Goal: Navigation & Orientation: Find specific page/section

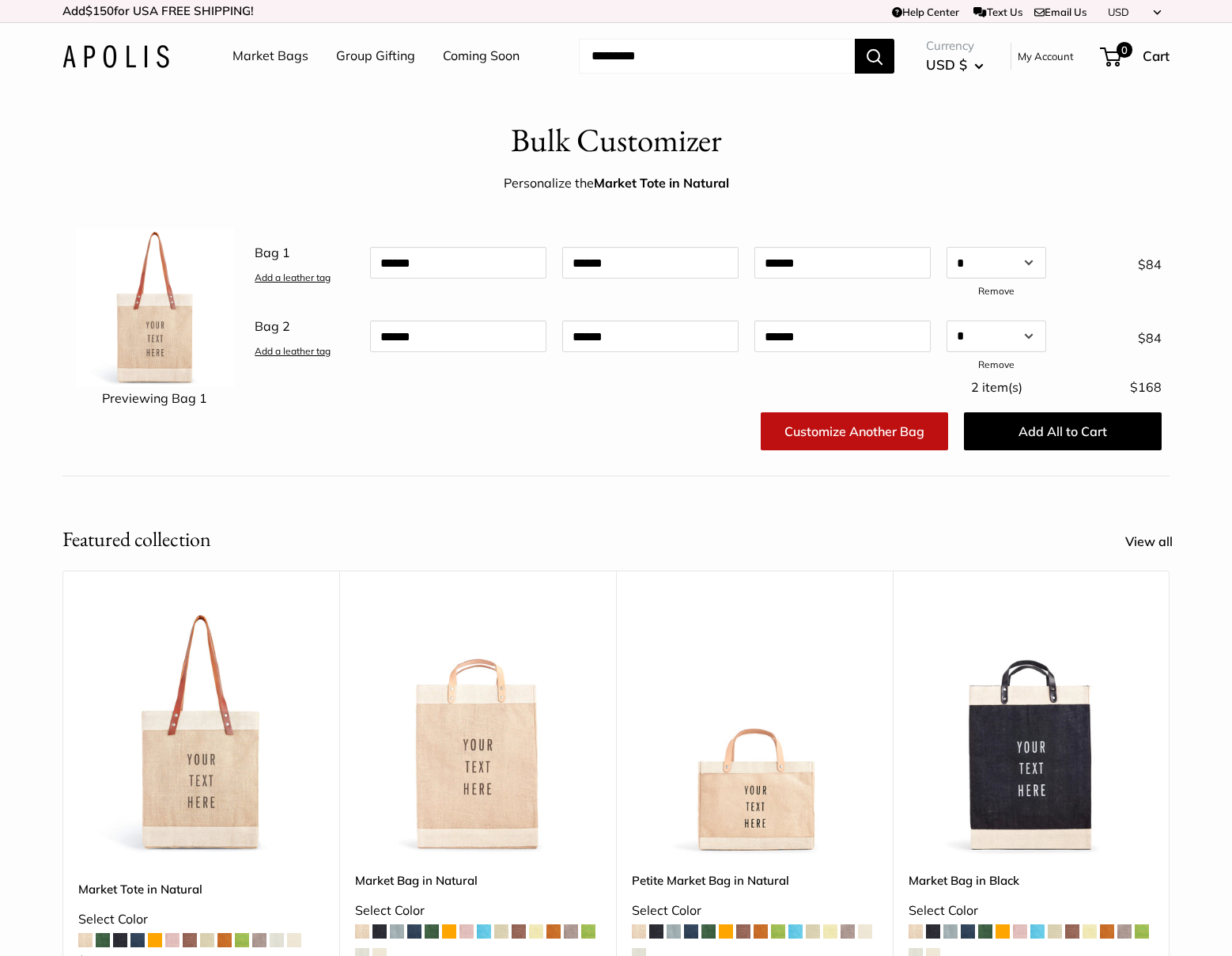
click at [116, 43] on div "Market Bags Group Gifting Coming Soon Need help? Text Us: 20919 hello@apolisglo…" at bounding box center [616, 55] width 1107 height 51
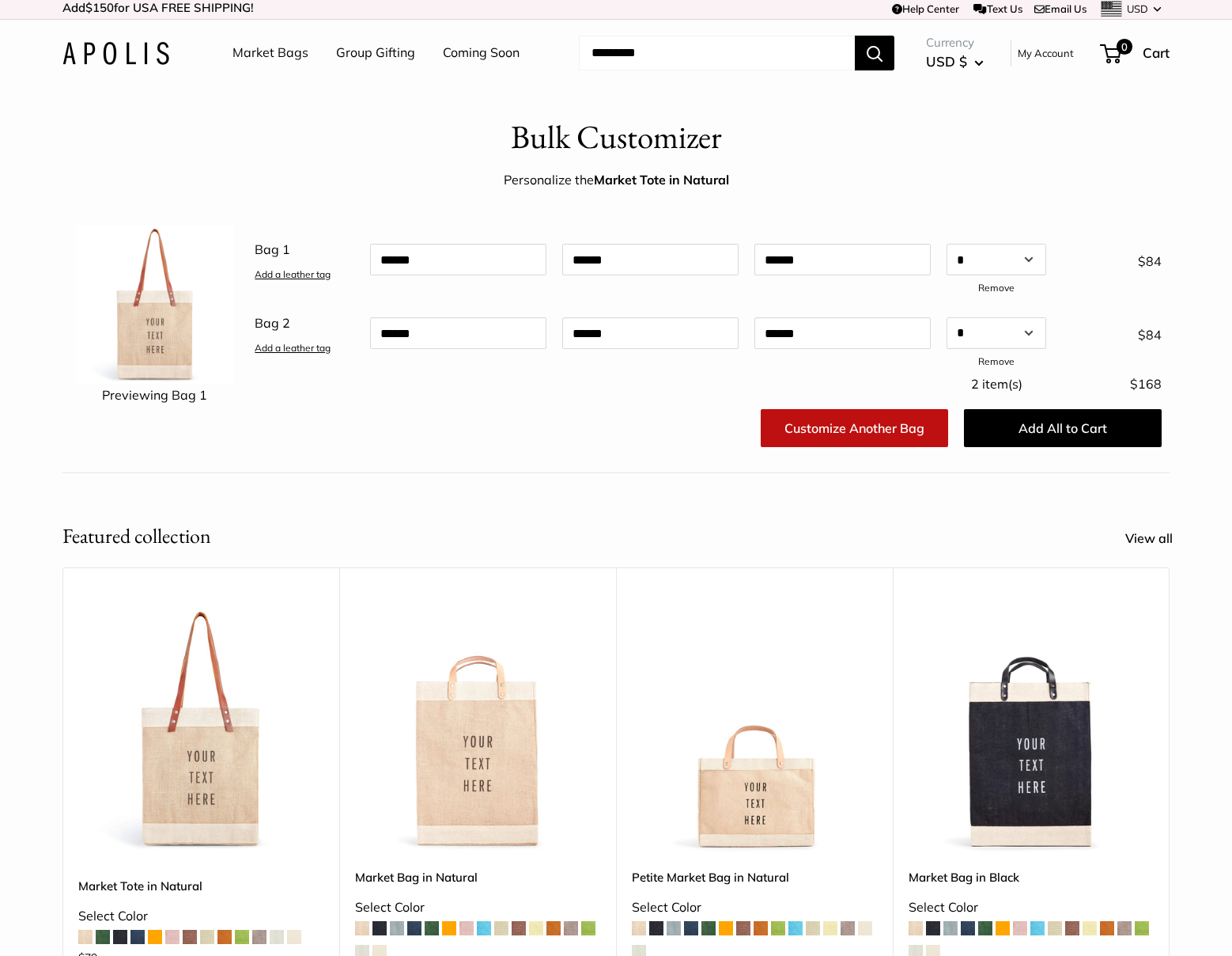
click at [85, 51] on img at bounding box center [116, 53] width 107 height 23
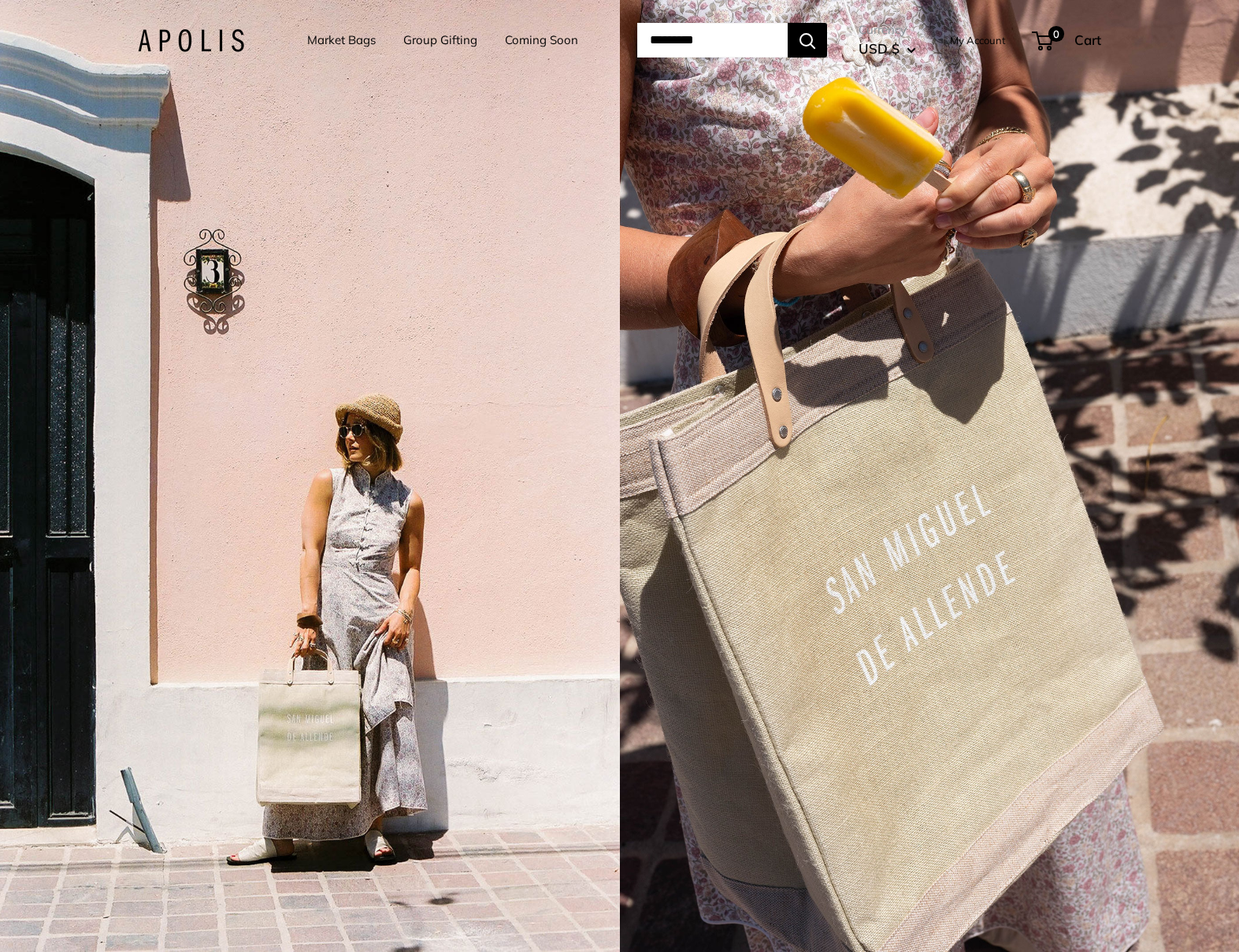
click at [429, 38] on link "Group Gifting" at bounding box center [440, 41] width 74 height 22
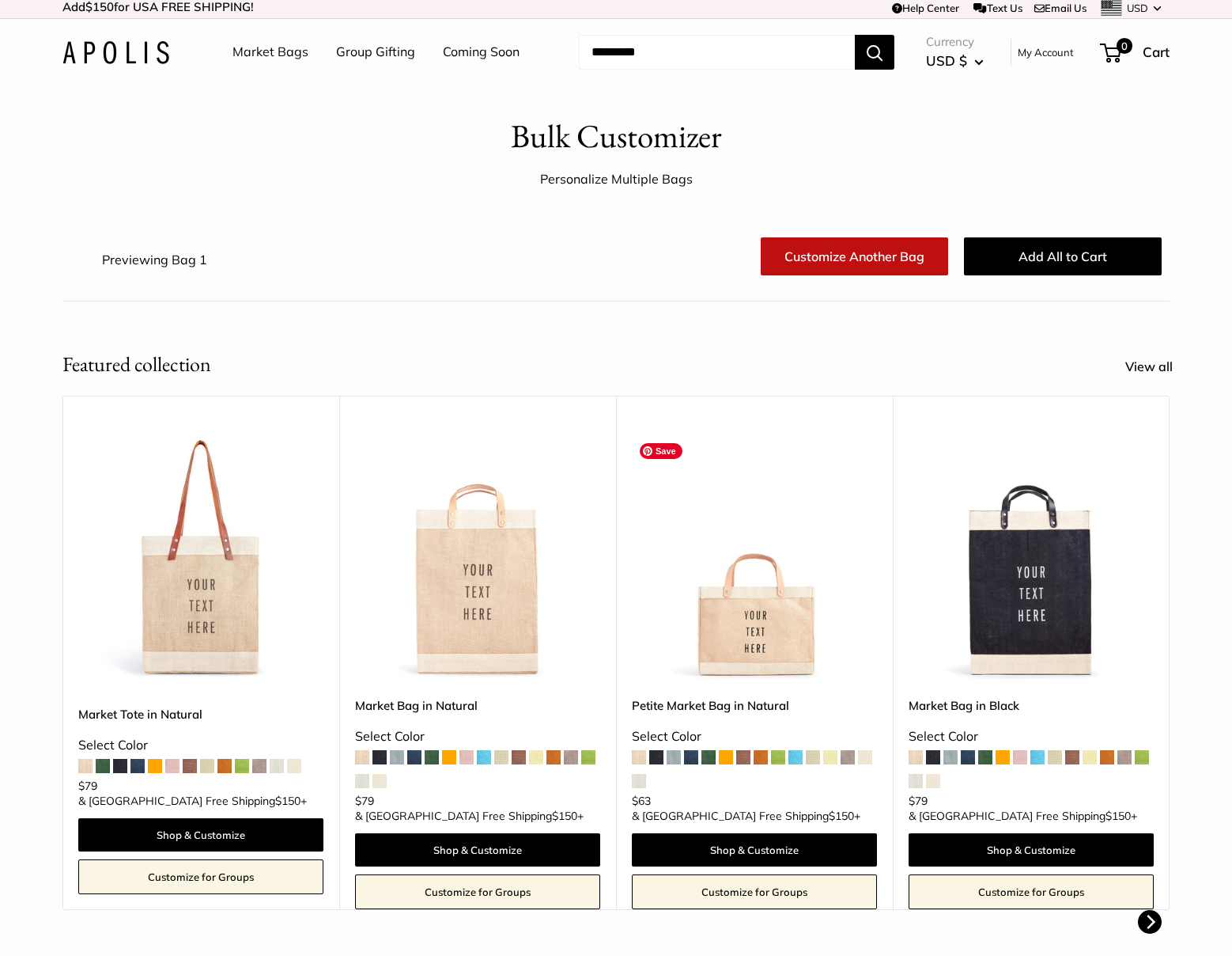
scroll to position [6, 0]
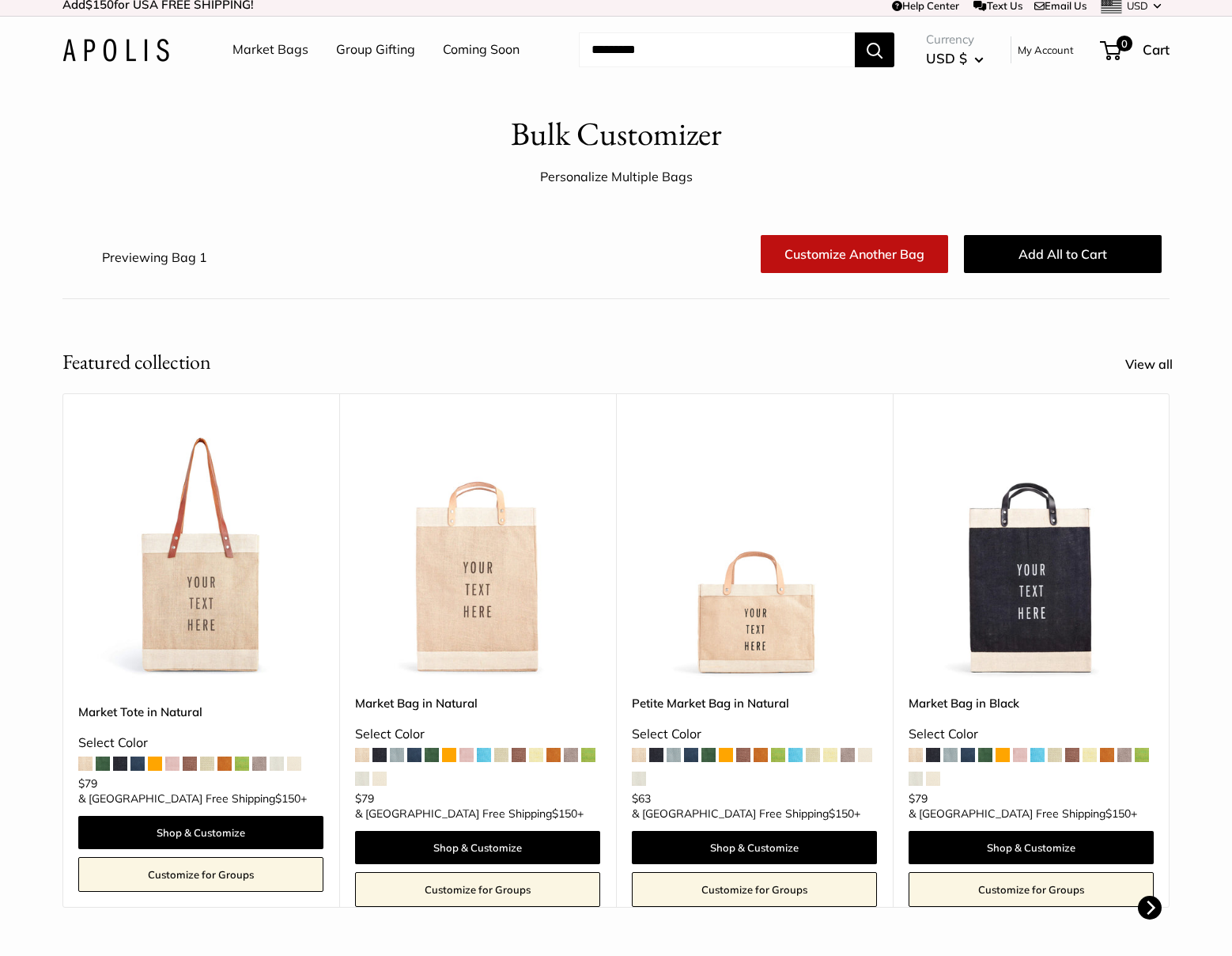
click at [474, 48] on link "Coming Soon" at bounding box center [481, 50] width 77 height 24
click at [241, 48] on link "Market Bags" at bounding box center [271, 50] width 76 height 24
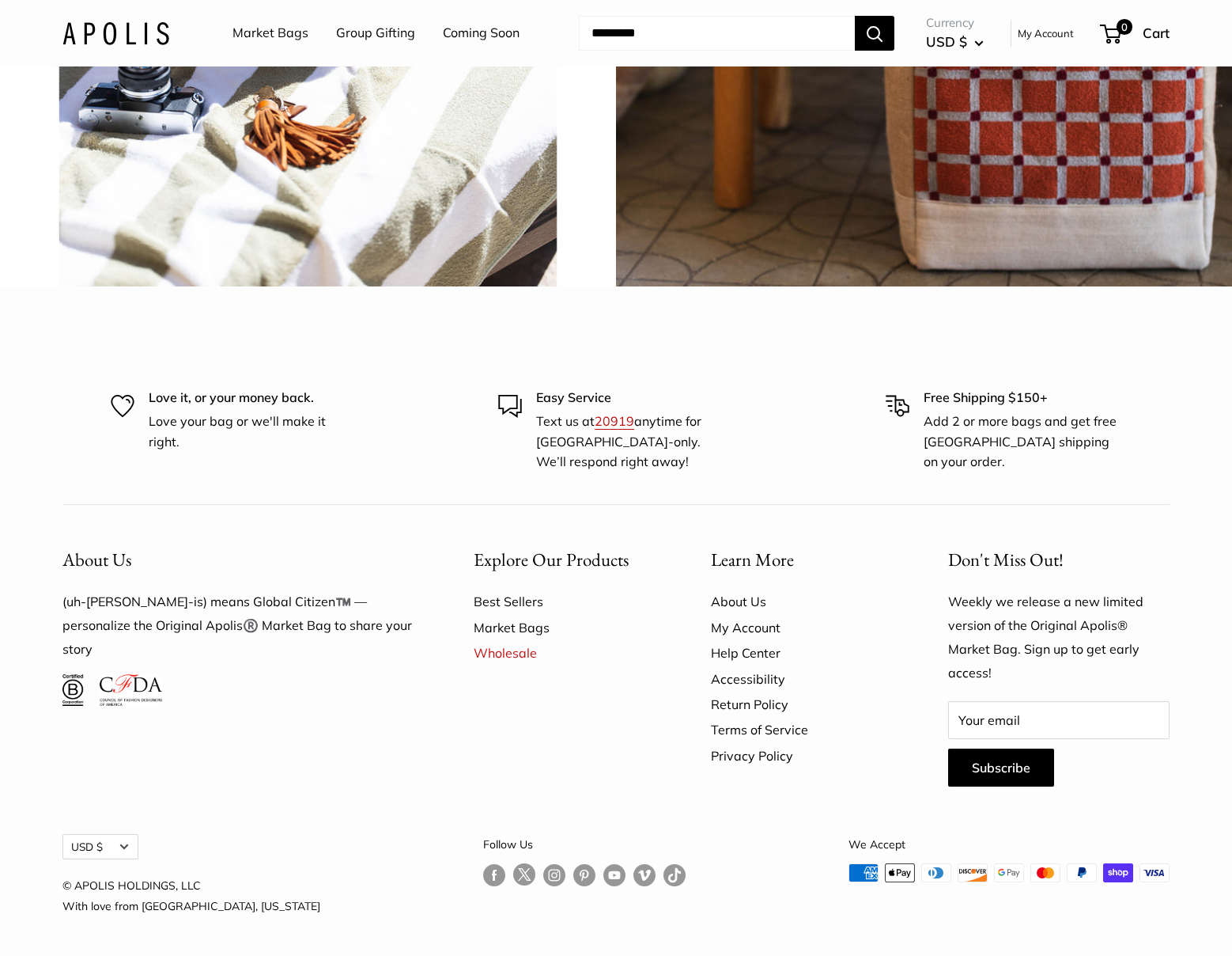
scroll to position [4340, 0]
click at [526, 774] on div "Explore Our Products Best Sellers Market Bags Wholesale" at bounding box center [565, 666] width 238 height 274
click at [516, 666] on link "Wholesale" at bounding box center [565, 652] width 182 height 25
